Goal: Check status: Check status

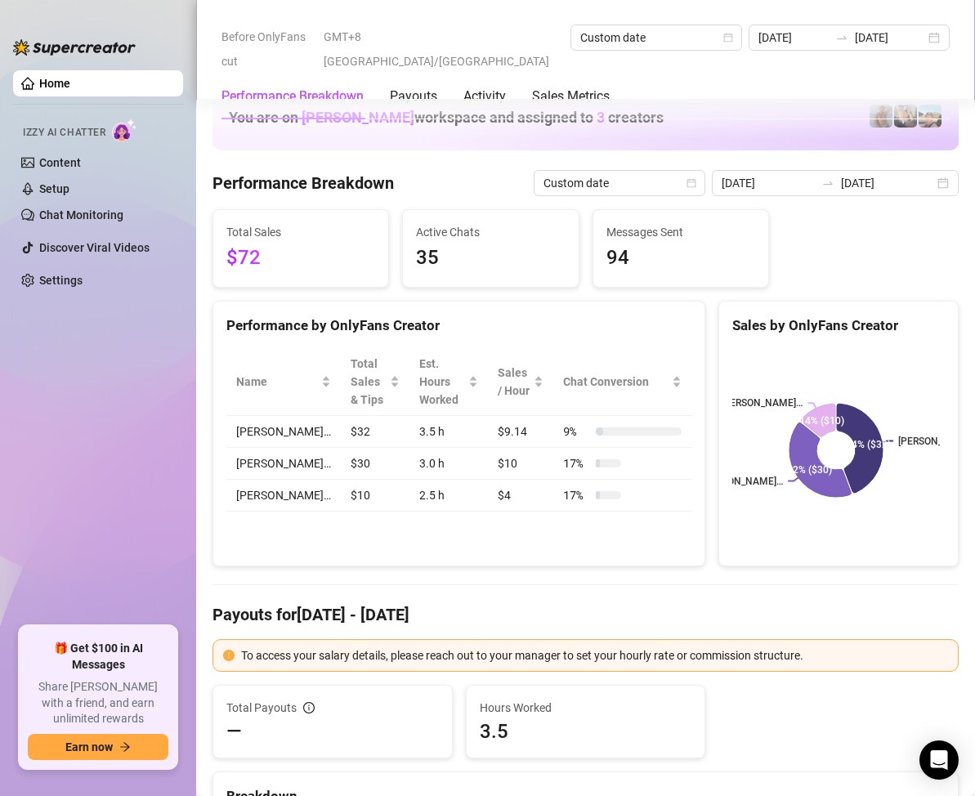
scroll to position [2125, 0]
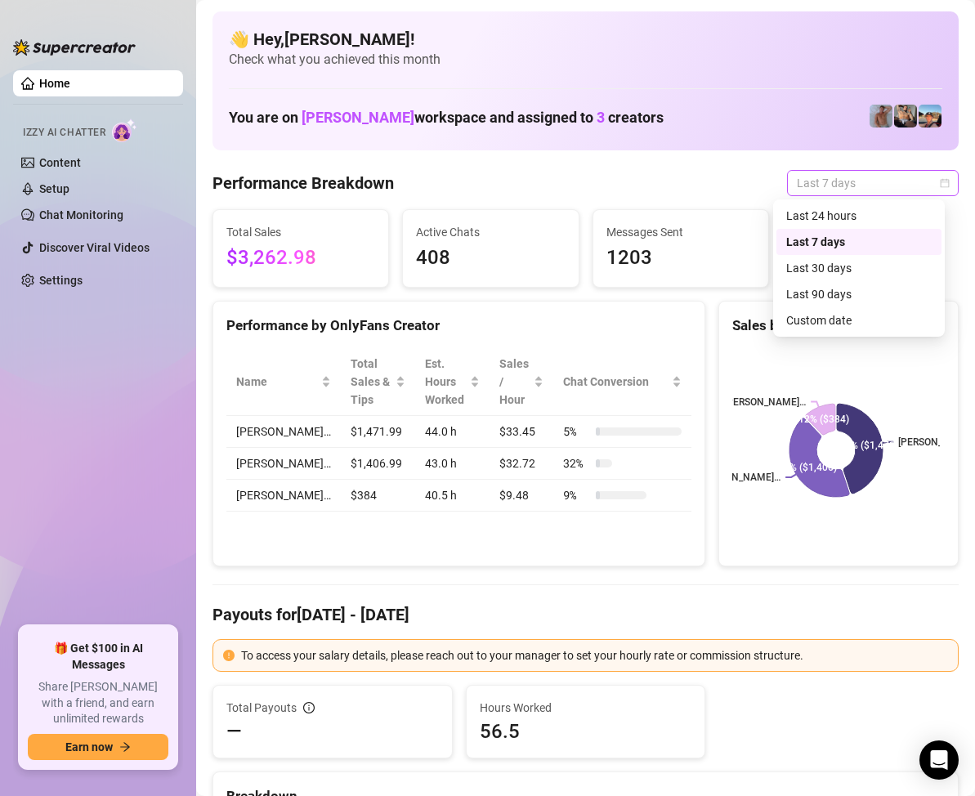
click at [936, 184] on div "Last 7 days" at bounding box center [873, 183] width 172 height 26
click at [836, 321] on div "Custom date" at bounding box center [858, 320] width 145 height 18
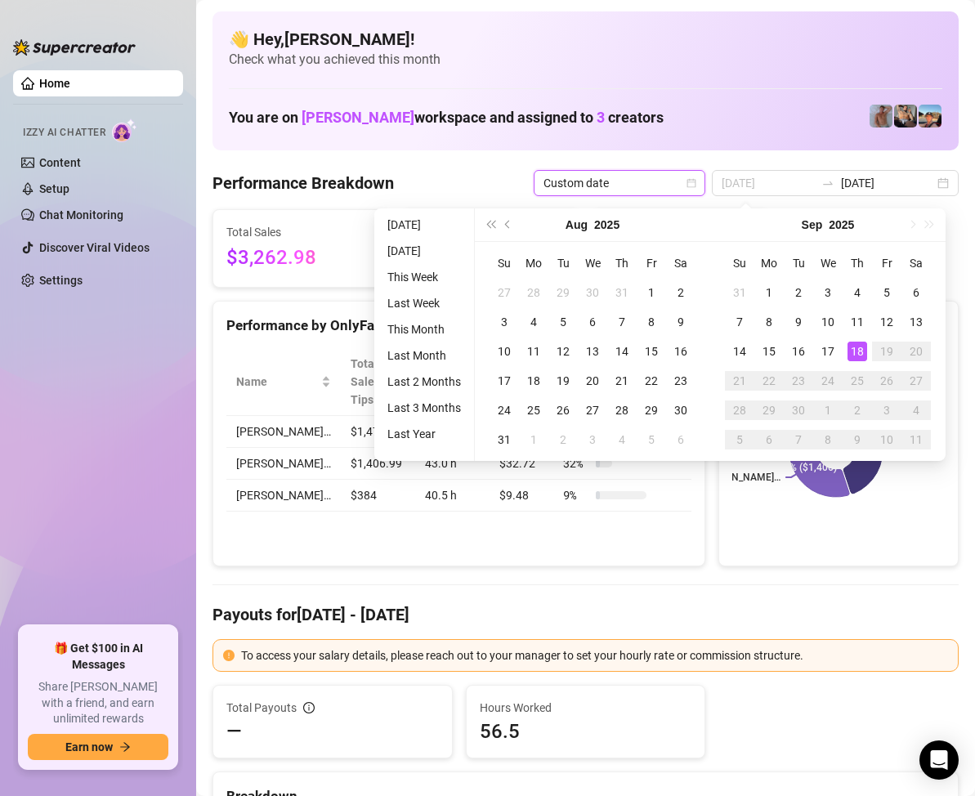
type input "[DATE]"
click at [852, 346] on div "18" at bounding box center [858, 352] width 20 height 20
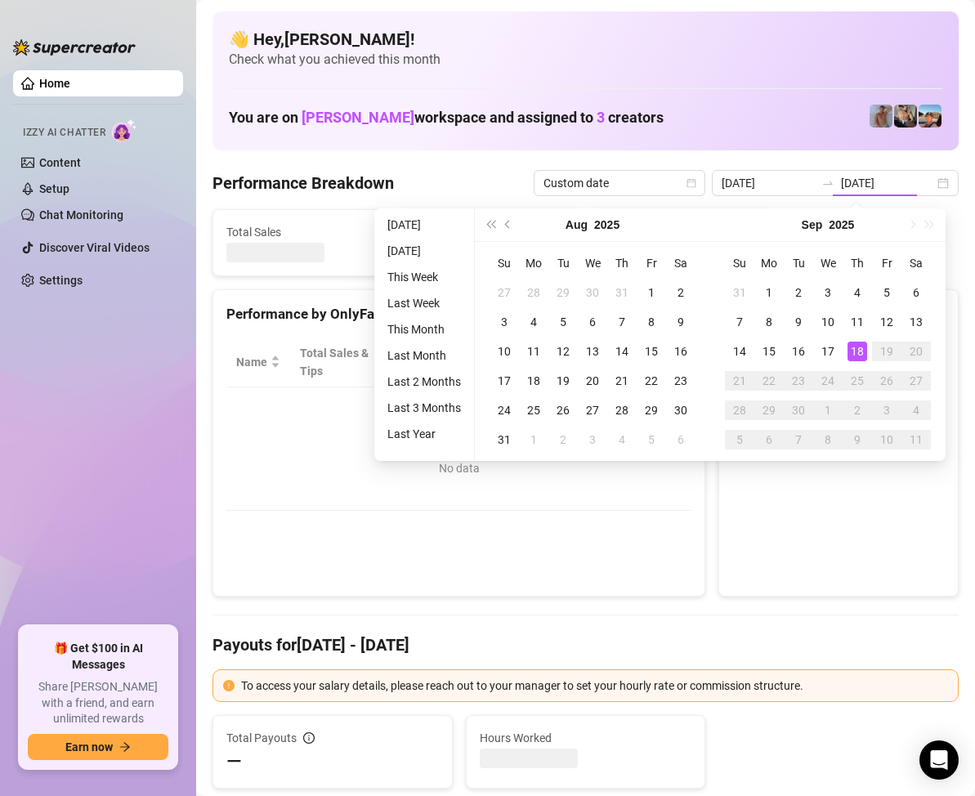
type input "[DATE]"
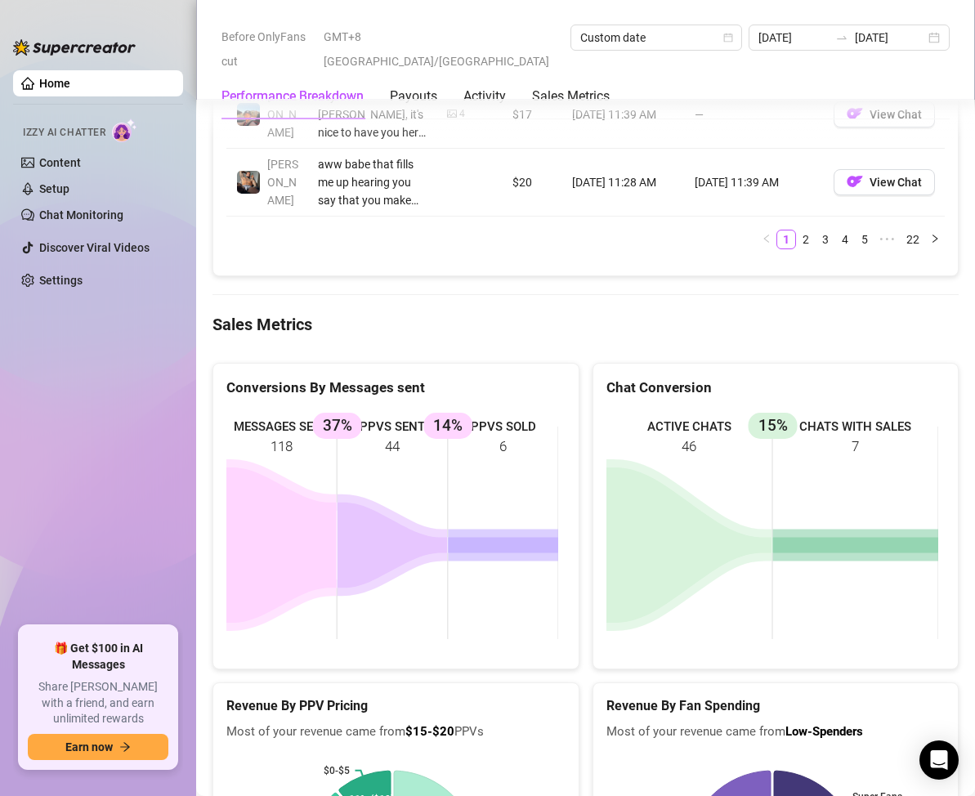
scroll to position [2125, 0]
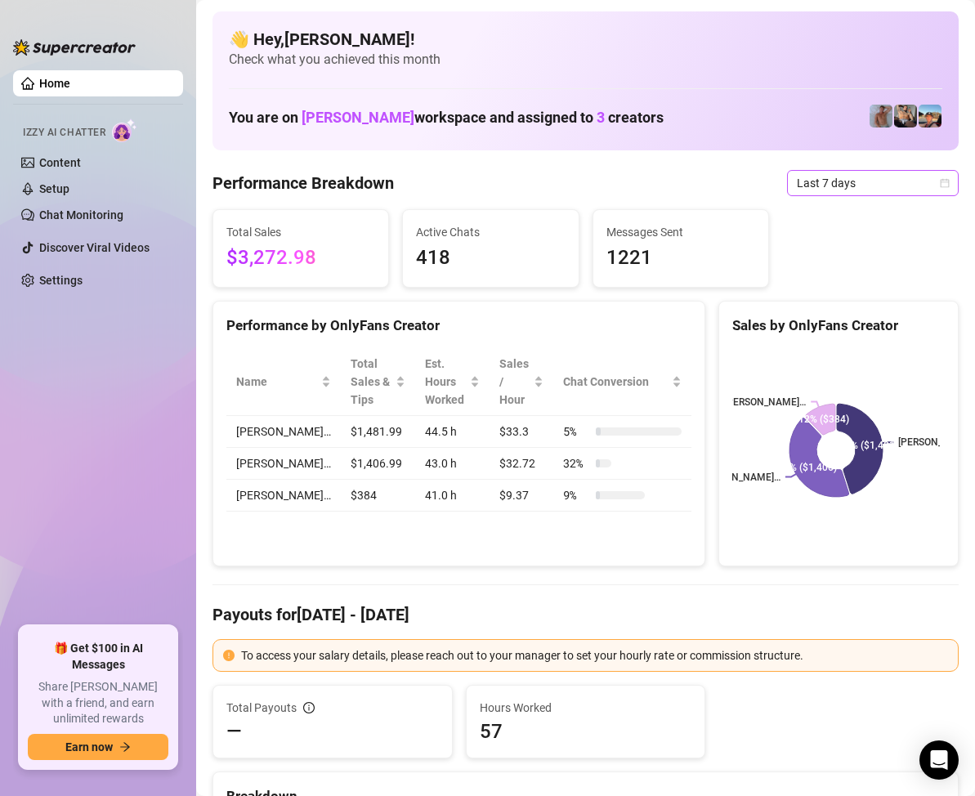
click at [941, 181] on icon "calendar" at bounding box center [945, 182] width 9 height 9
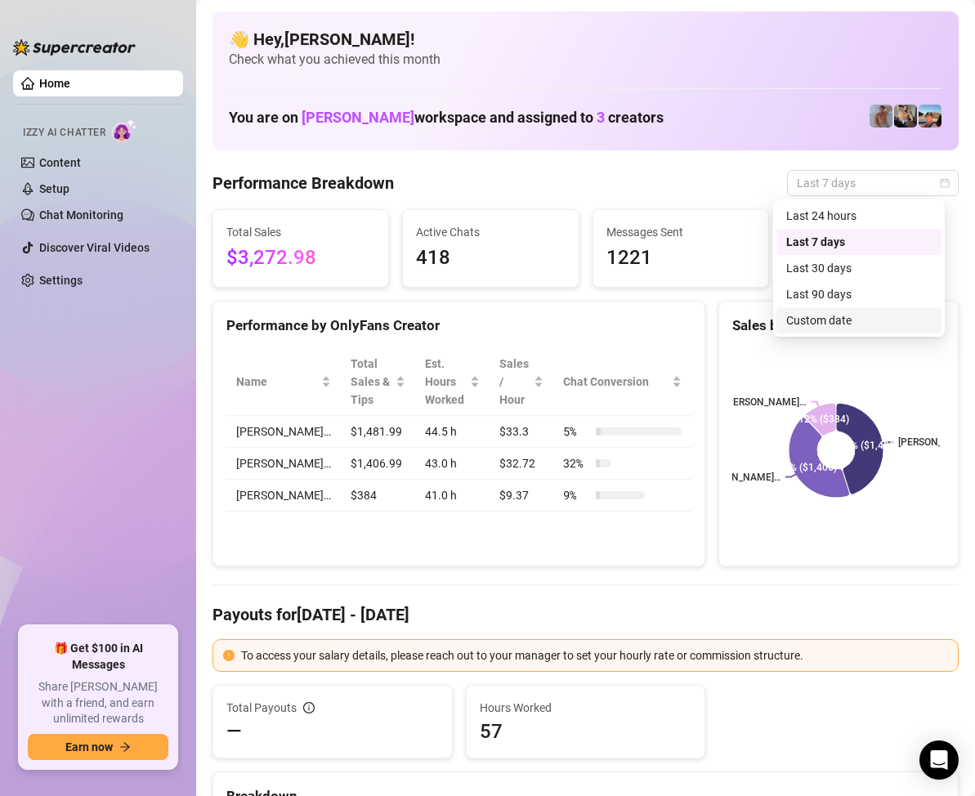
click at [839, 309] on div "Custom date" at bounding box center [858, 320] width 165 height 26
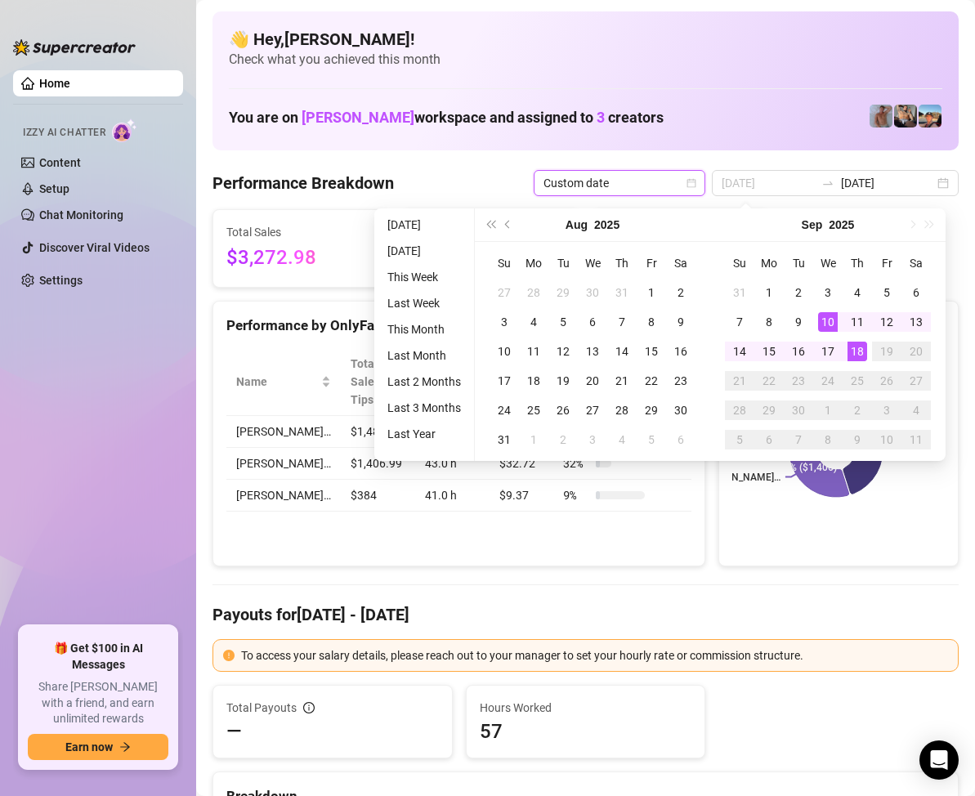
type input "[DATE]"
click at [855, 342] on div "18" at bounding box center [858, 352] width 20 height 20
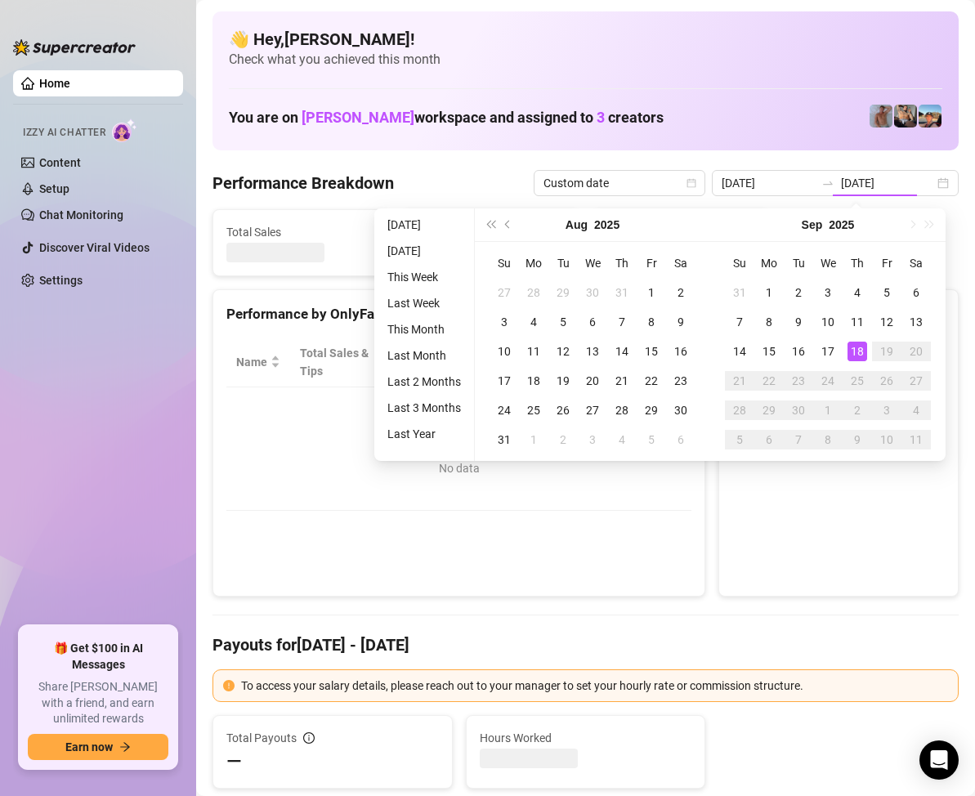
type input "[DATE]"
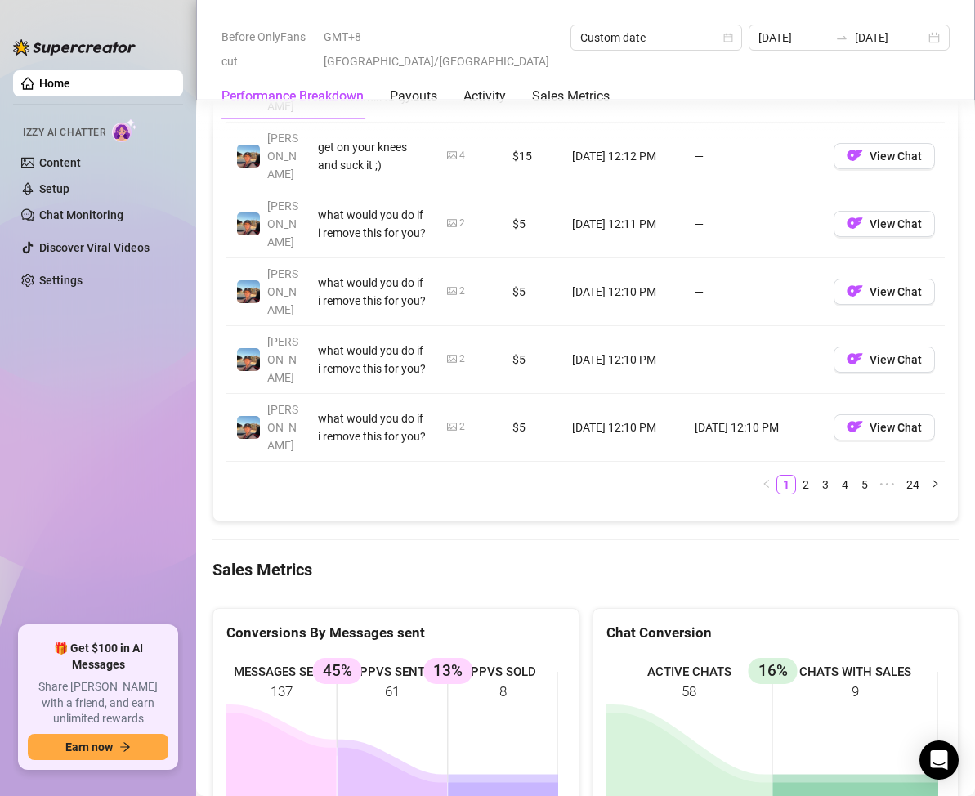
scroll to position [2125, 0]
